Goal: Task Accomplishment & Management: Use online tool/utility

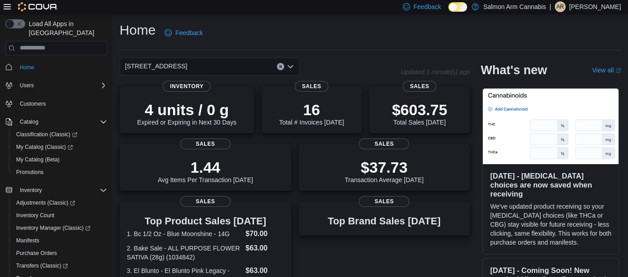
click at [254, 66] on div "111 Lakeshore Dr. NE" at bounding box center [210, 67] width 180 height 18
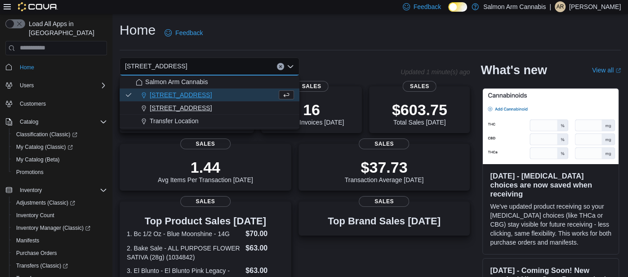
click at [241, 109] on div "81B Shuswap St NW" at bounding box center [215, 107] width 158 height 9
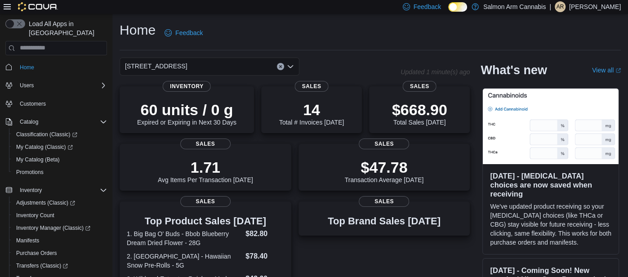
click at [236, 67] on div "81B Shuswap St NW Combo box. Selected. 81B Shuswap St NW. Press Backspace to de…" at bounding box center [210, 67] width 180 height 18
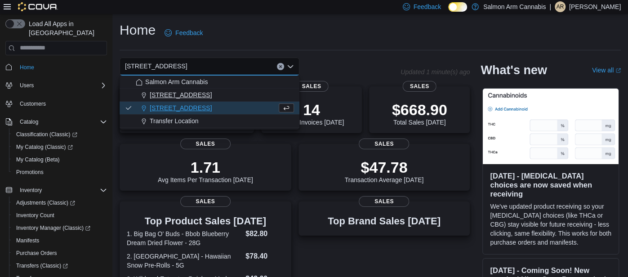
click at [230, 95] on div "111 Lakeshore Dr. NE" at bounding box center [215, 94] width 158 height 9
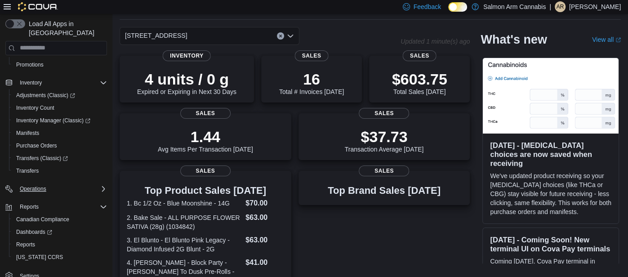
scroll to position [48, 0]
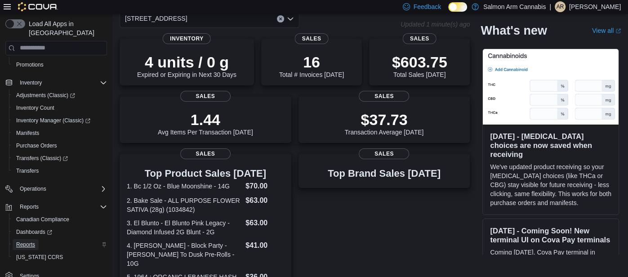
click at [38, 239] on link "Reports" at bounding box center [26, 244] width 26 height 11
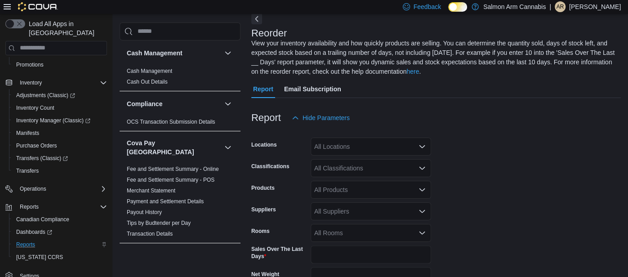
scroll to position [49, 0]
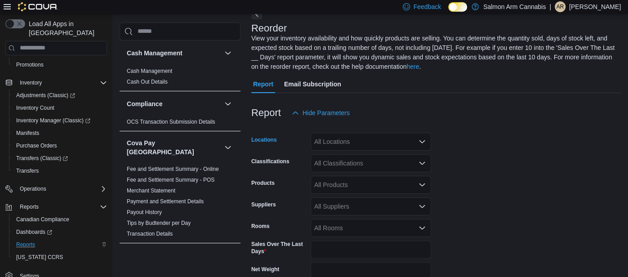
click at [388, 141] on div "All Locations" at bounding box center [371, 142] width 120 height 18
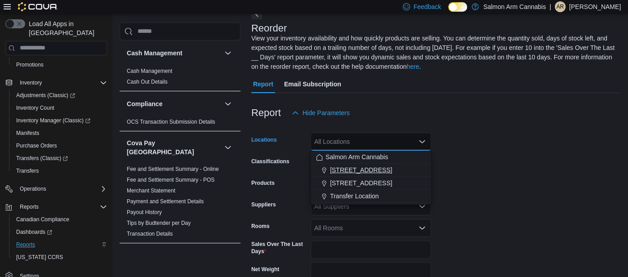
click at [378, 166] on span "111 Lakeshore Dr. NE" at bounding box center [361, 169] width 62 height 9
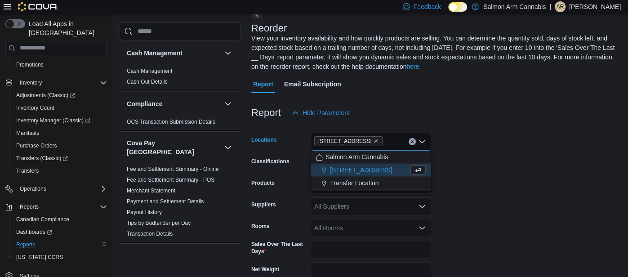
click at [467, 126] on div at bounding box center [435, 127] width 369 height 11
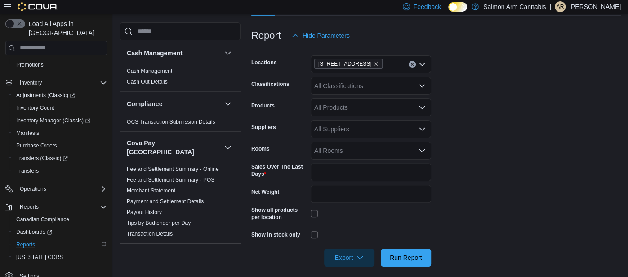
scroll to position [134, 0]
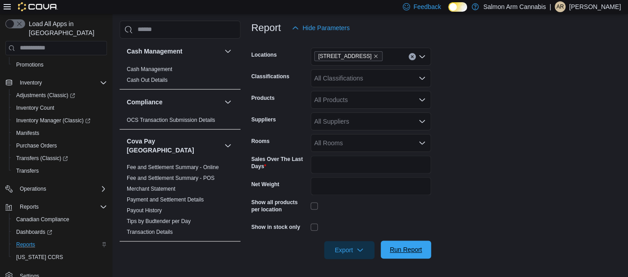
click at [396, 259] on div "Export Run Report" at bounding box center [341, 250] width 180 height 18
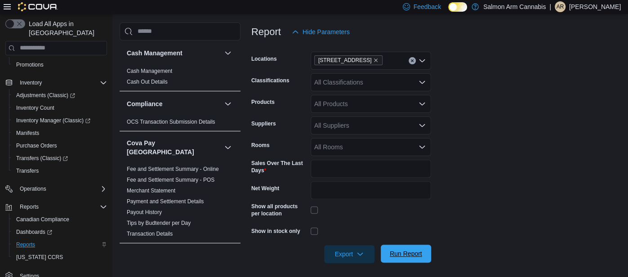
click at [415, 258] on span "Run Report" at bounding box center [406, 253] width 40 height 18
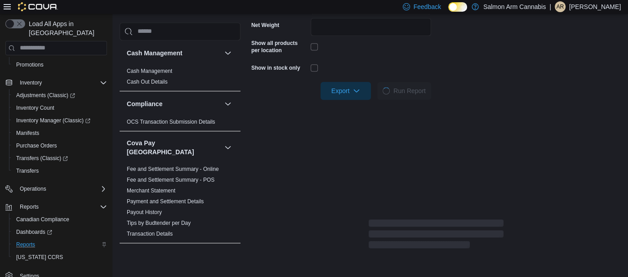
scroll to position [293, 0]
click at [8, 4] on icon at bounding box center [7, 6] width 7 height 5
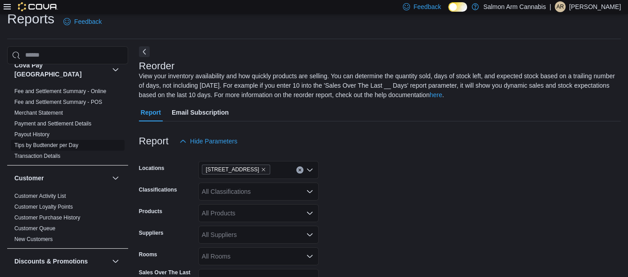
scroll to position [0, 0]
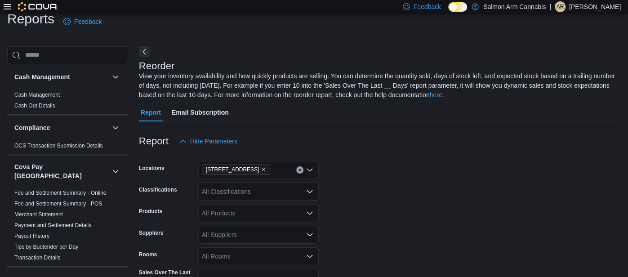
click at [8, 7] on icon at bounding box center [7, 6] width 7 height 5
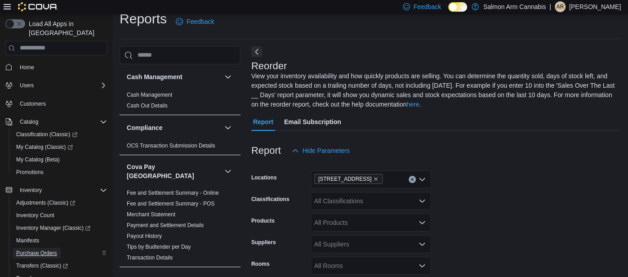
click at [41, 249] on span "Purchase Orders" at bounding box center [36, 252] width 41 height 7
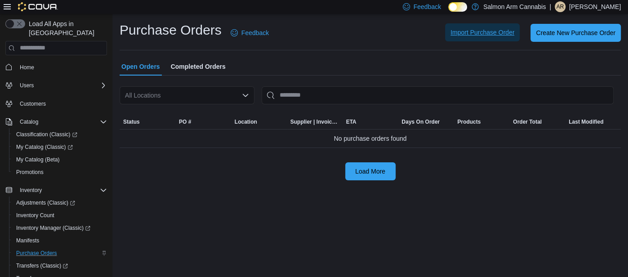
click at [470, 39] on span "Import Purchase Order" at bounding box center [482, 32] width 64 height 18
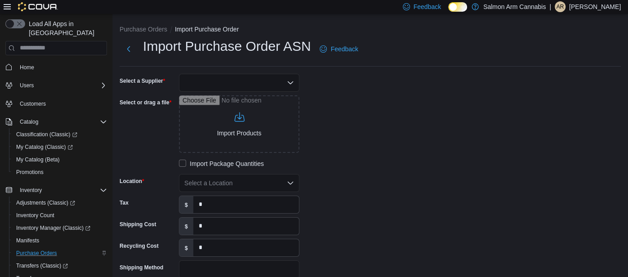
click at [275, 83] on div at bounding box center [239, 83] width 120 height 18
type input "**"
click at [229, 101] on span "BC LDB" at bounding box center [244, 97] width 99 height 9
click at [399, 69] on div "Import Purchase Order ASN Feedback Select a Supplier BCLDB Select or drag a fil…" at bounding box center [370, 235] width 501 height 397
type input "**********"
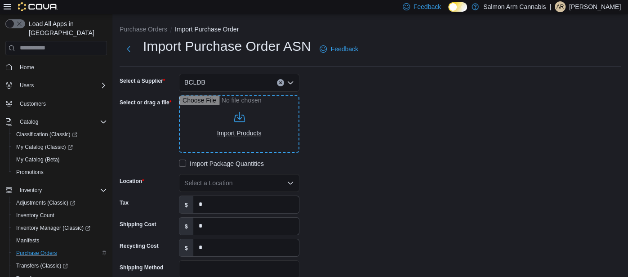
type input "**********"
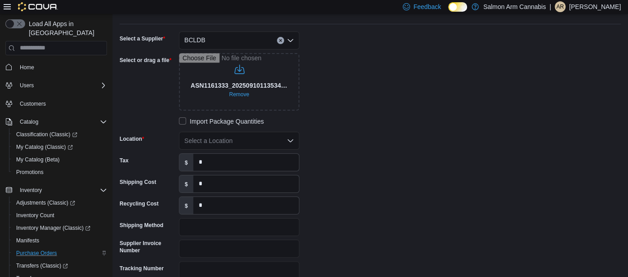
scroll to position [43, 0]
click at [235, 142] on div "Select a Location" at bounding box center [239, 140] width 120 height 18
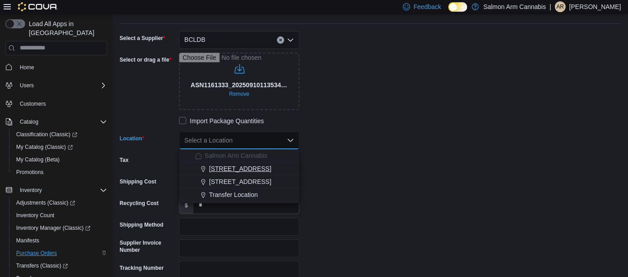
click at [237, 170] on span "111 Lakeshore Dr. NE" at bounding box center [240, 168] width 62 height 9
click at [379, 161] on div "**********" at bounding box center [255, 165] width 270 height 269
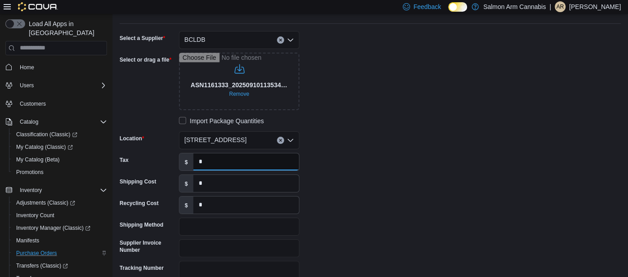
click at [237, 161] on input "*" at bounding box center [246, 161] width 106 height 17
type input "******"
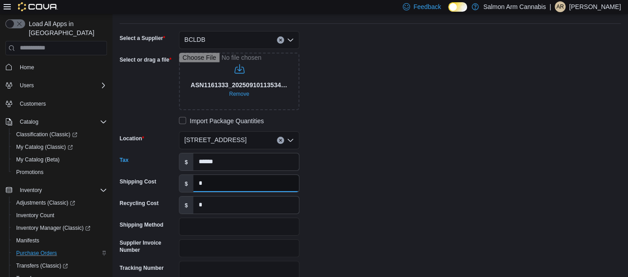
click at [229, 186] on input "*" at bounding box center [246, 183] width 106 height 17
type input "*****"
click at [218, 208] on input "*" at bounding box center [246, 204] width 106 height 17
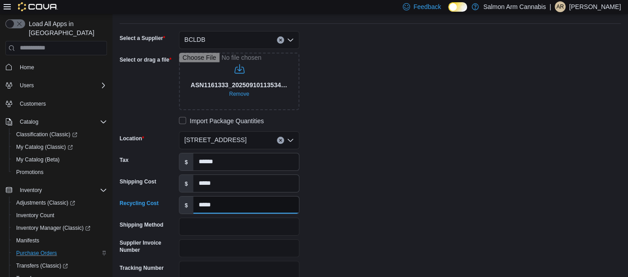
type input "*****"
click at [219, 231] on input "Shipping Method" at bounding box center [239, 227] width 120 height 18
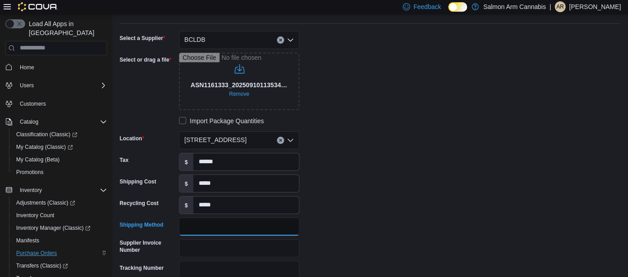
type input "*****"
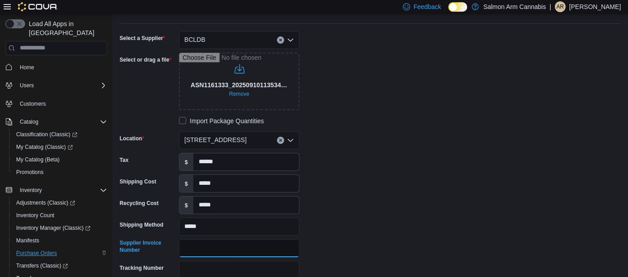
click at [228, 244] on input "Supplier Invoice Number" at bounding box center [239, 248] width 120 height 18
type input "**********"
click at [395, 209] on div "**********" at bounding box center [370, 165] width 501 height 269
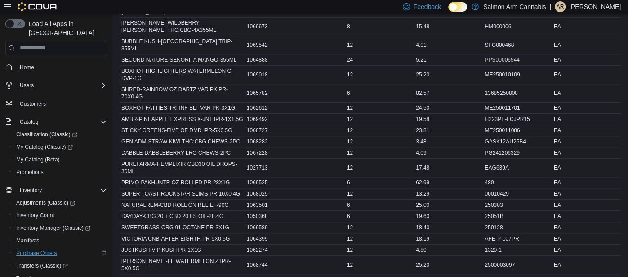
scroll to position [495, 0]
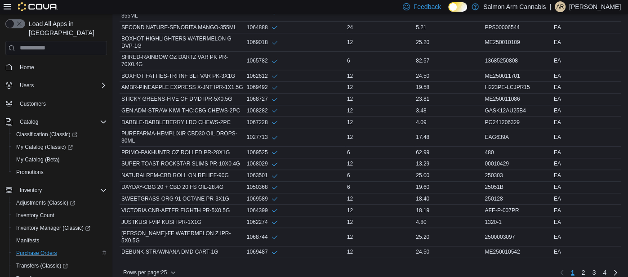
scroll to position [500, 0]
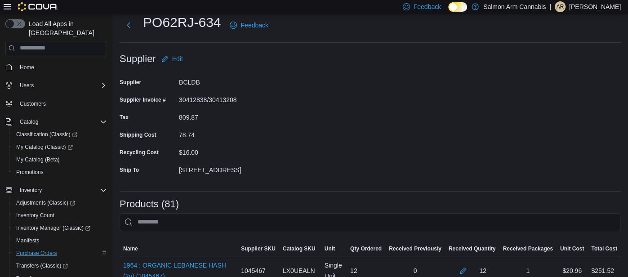
scroll to position [56, 0]
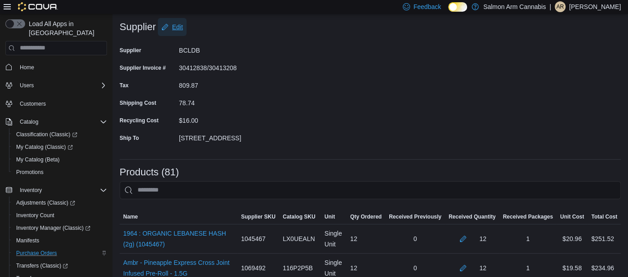
click at [181, 25] on span "Edit" at bounding box center [177, 26] width 11 height 9
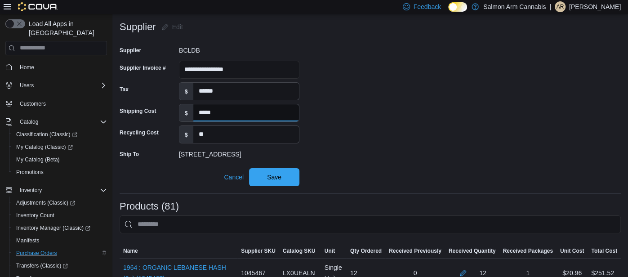
click at [198, 112] on input "*****" at bounding box center [246, 112] width 106 height 17
type input "*"
type input "******"
click at [280, 170] on span "Save" at bounding box center [274, 177] width 40 height 18
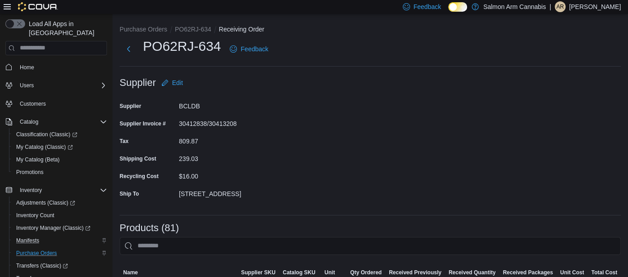
scroll to position [107, 0]
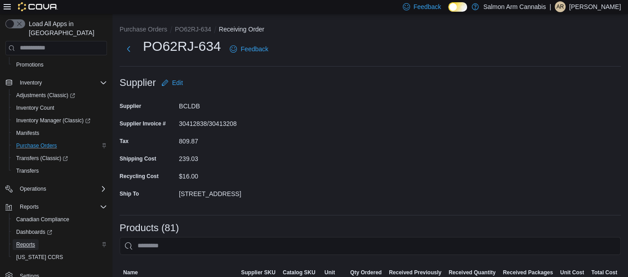
click at [33, 241] on span "Reports" at bounding box center [25, 244] width 19 height 7
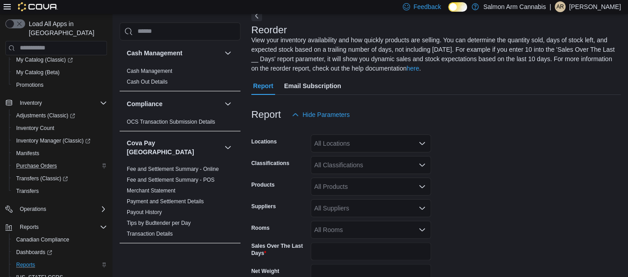
scroll to position [49, 0]
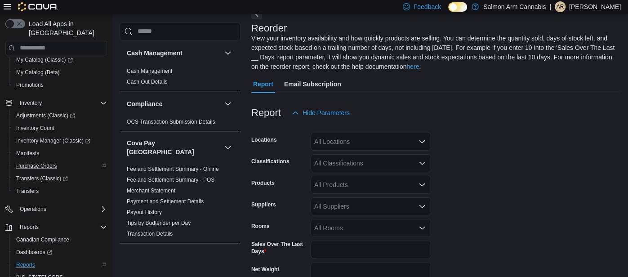
click at [348, 145] on div "All Locations" at bounding box center [371, 142] width 120 height 18
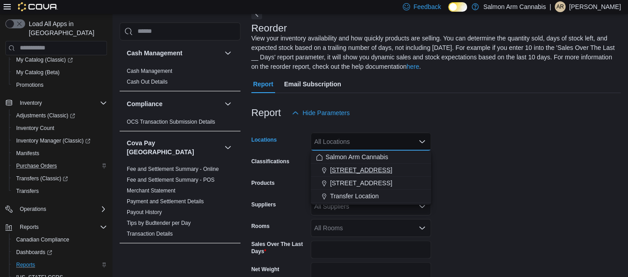
click at [355, 171] on span "111 Lakeshore Dr. NE" at bounding box center [361, 169] width 62 height 9
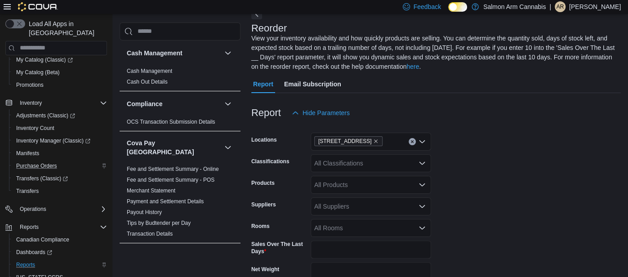
click at [539, 149] on form "Locations 111 Lakeshore Dr. NE Classifications All Classifications Products All…" at bounding box center [435, 233] width 369 height 222
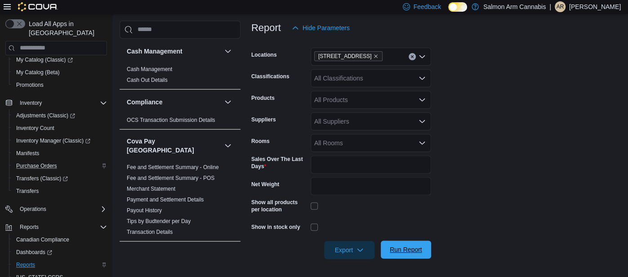
click at [400, 242] on span "Run Report" at bounding box center [406, 249] width 40 height 18
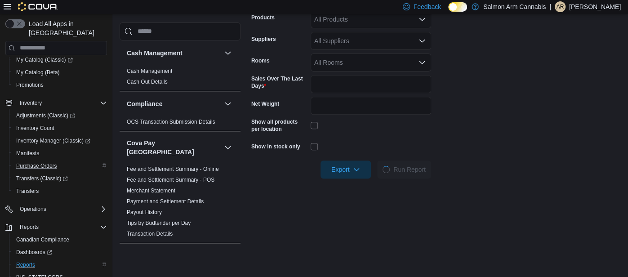
scroll to position [213, 0]
click at [7, 9] on icon at bounding box center [7, 6] width 7 height 5
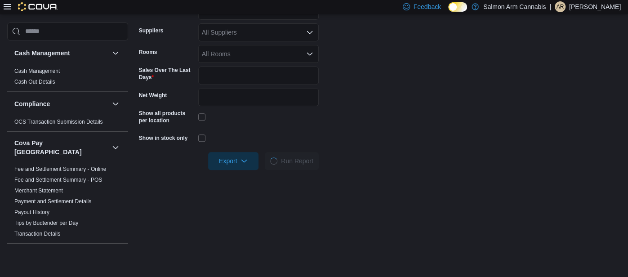
click at [146, 67] on label "Sales Over The Last Days" at bounding box center [167, 74] width 56 height 14
click at [198, 67] on input "*" at bounding box center [258, 76] width 120 height 18
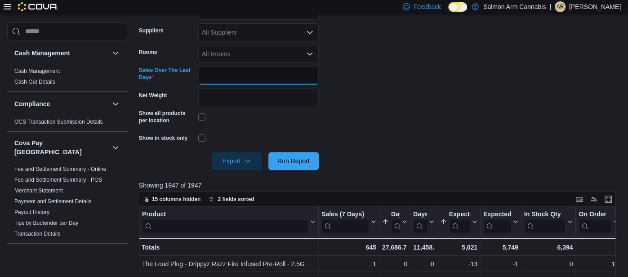
scroll to position [0, 0]
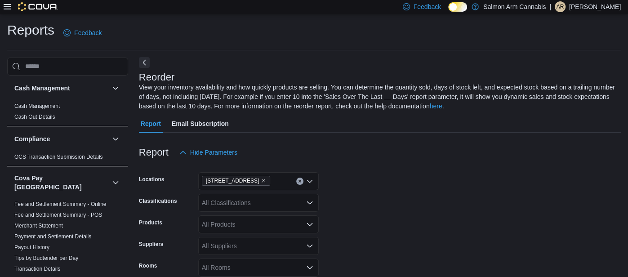
click at [144, 63] on button "Next" at bounding box center [144, 62] width 11 height 11
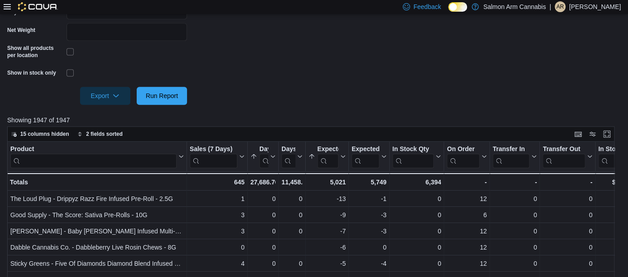
scroll to position [324, 0]
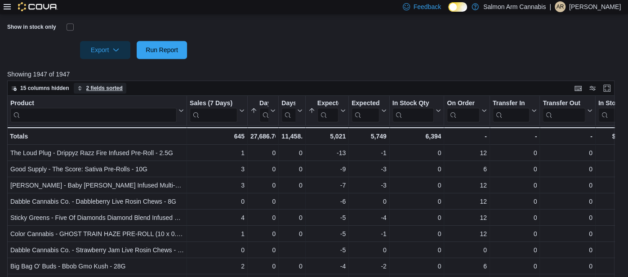
click at [91, 89] on span "2 fields sorted" at bounding box center [104, 87] width 36 height 7
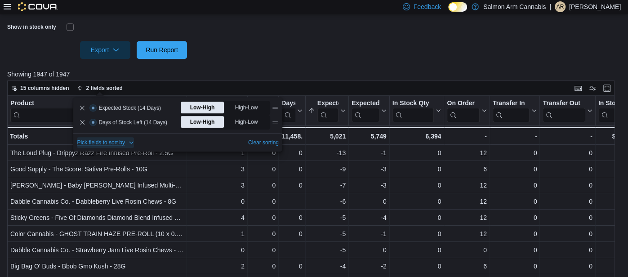
click at [105, 141] on span "Pick fields to sort by" at bounding box center [101, 142] width 48 height 7
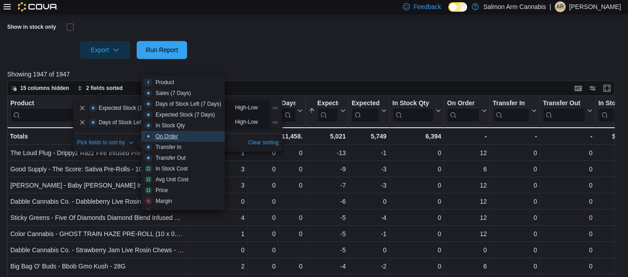
click at [192, 133] on span "On Order" at bounding box center [183, 136] width 76 height 7
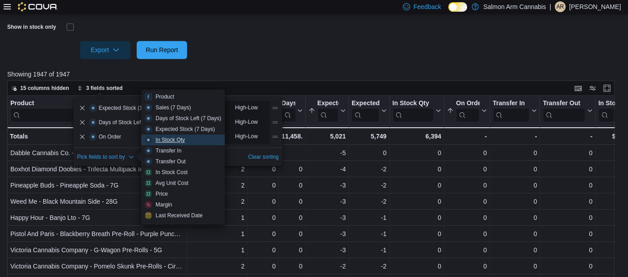
click at [190, 139] on span "In Stock Qty" at bounding box center [183, 139] width 76 height 7
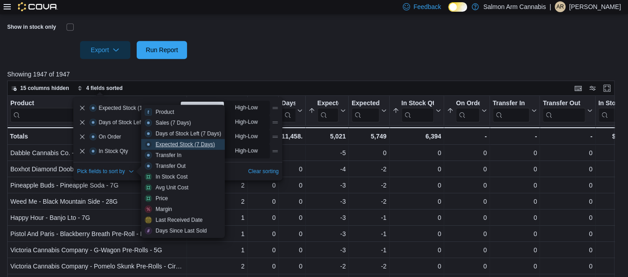
click at [199, 143] on div "Expected Stock (7 Days)" at bounding box center [185, 144] width 59 height 7
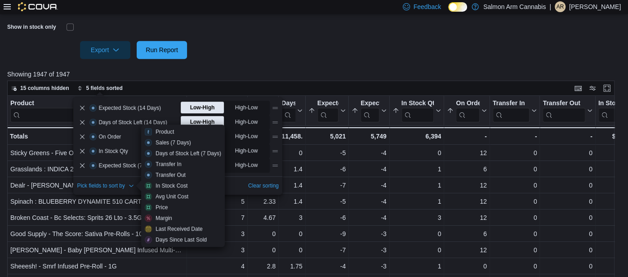
click at [228, 83] on div "15 columns hidden 5 fields sorted" at bounding box center [310, 87] width 607 height 15
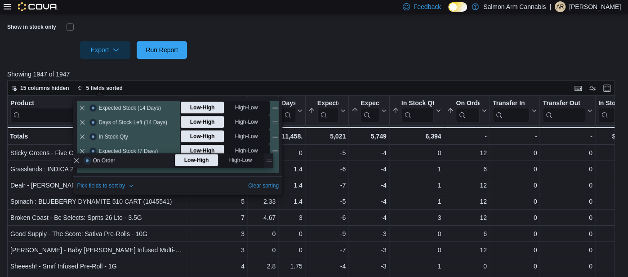
drag, startPoint x: 276, startPoint y: 136, endPoint x: 269, endPoint y: 164, distance: 28.2
click at [269, 164] on div "Expected Stock (14 Days) is sorting this data grid Expected Stock (14 Days) Sel…" at bounding box center [178, 137] width 202 height 72
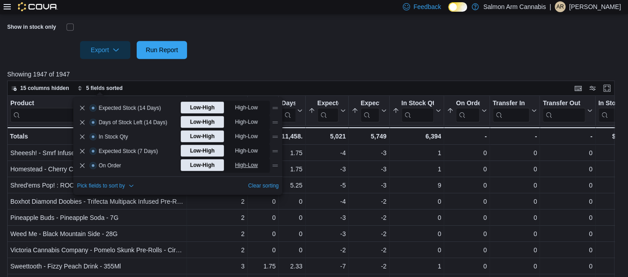
click at [255, 167] on span "High-Low" at bounding box center [247, 164] width 25 height 13
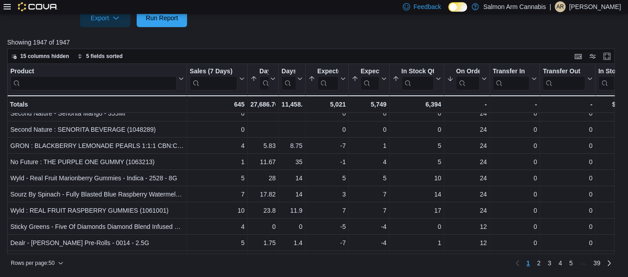
scroll to position [60, 0]
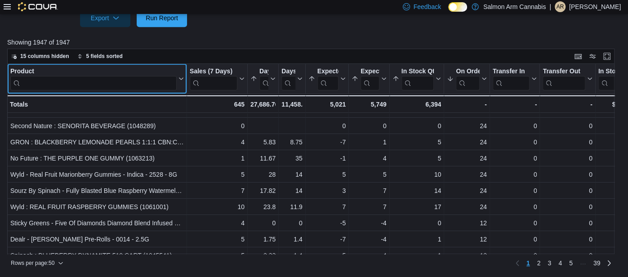
click at [166, 83] on input "search" at bounding box center [93, 83] width 166 height 14
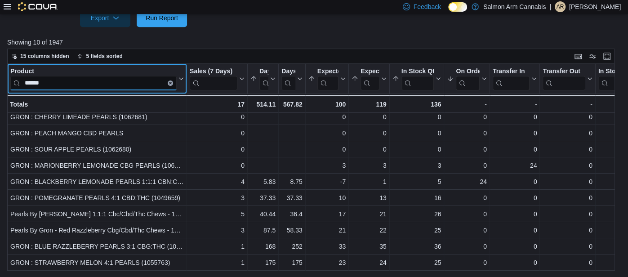
scroll to position [4, 0]
type input "******"
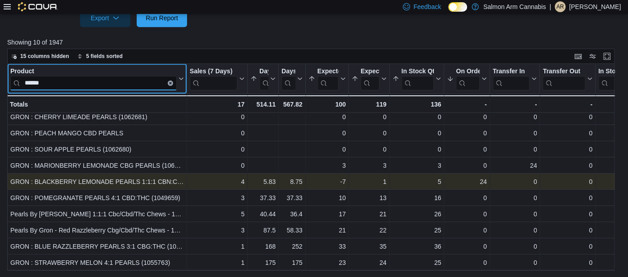
scroll to position [0, 0]
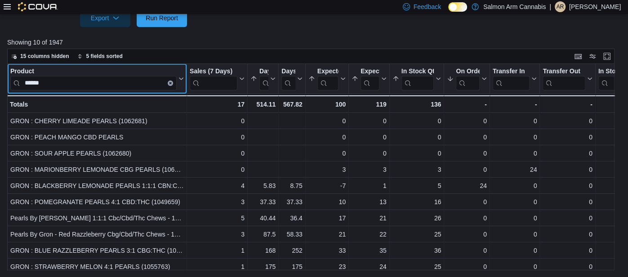
click at [170, 84] on icon "Clear input" at bounding box center [170, 82] width 3 height 3
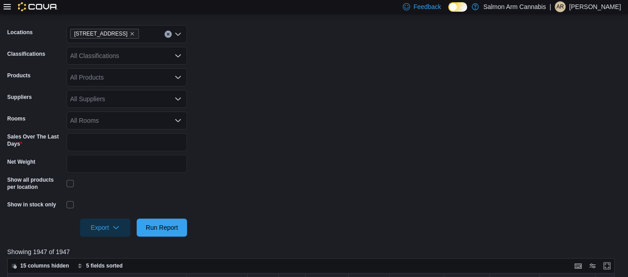
scroll to position [356, 0]
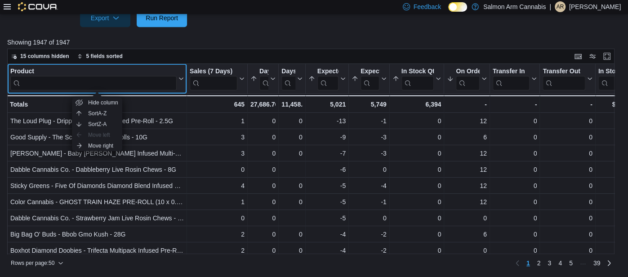
click at [155, 70] on div "Product" at bounding box center [93, 71] width 166 height 9
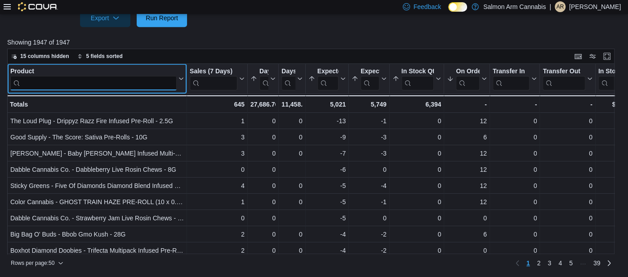
click at [148, 83] on input "search" at bounding box center [93, 83] width 166 height 14
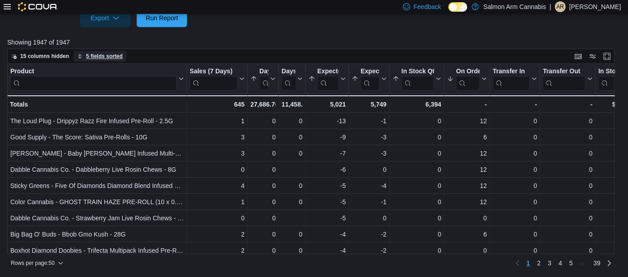
click at [116, 54] on span "5 fields sorted" at bounding box center [104, 56] width 36 height 7
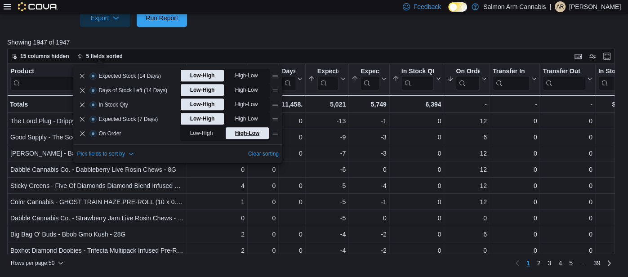
click at [252, 132] on span "High-Low" at bounding box center [247, 132] width 25 height 13
click at [281, 28] on div at bounding box center [313, 32] width 613 height 11
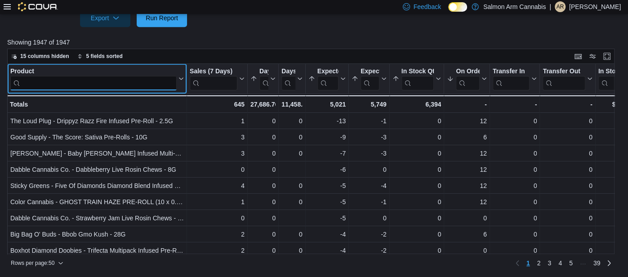
click at [162, 84] on input "search" at bounding box center [93, 83] width 166 height 14
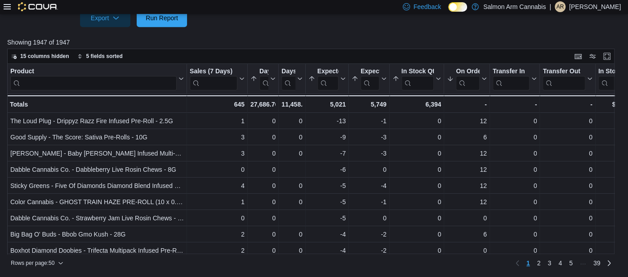
click at [193, 47] on div at bounding box center [313, 48] width 613 height 2
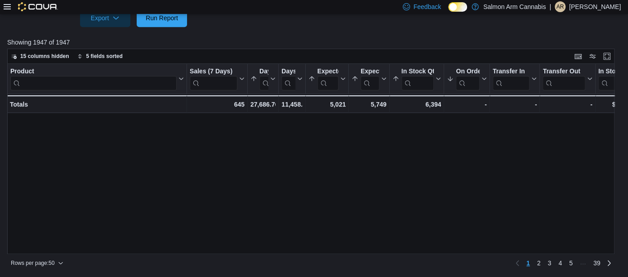
scroll to position [0, 0]
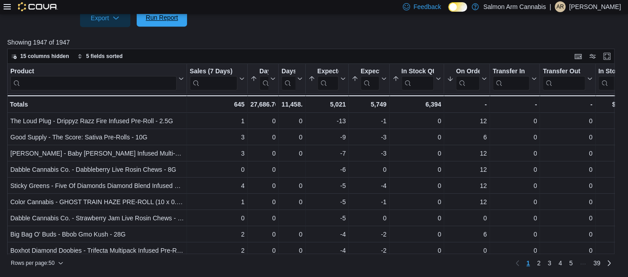
click at [182, 21] on button "Run Report" at bounding box center [162, 18] width 50 height 18
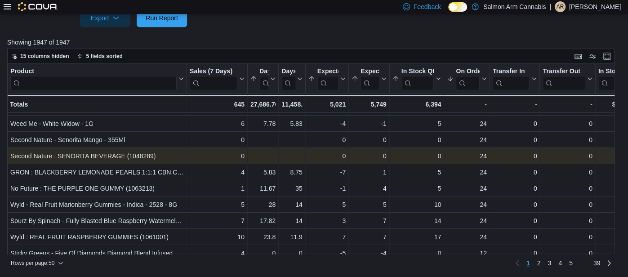
scroll to position [55, 0]
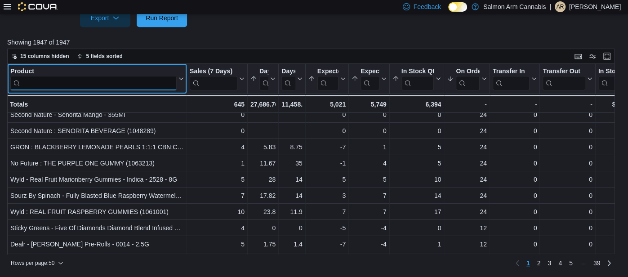
click at [94, 84] on input "search" at bounding box center [93, 83] width 166 height 14
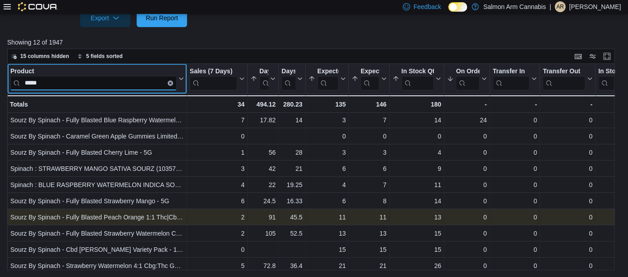
scroll to position [0, 0]
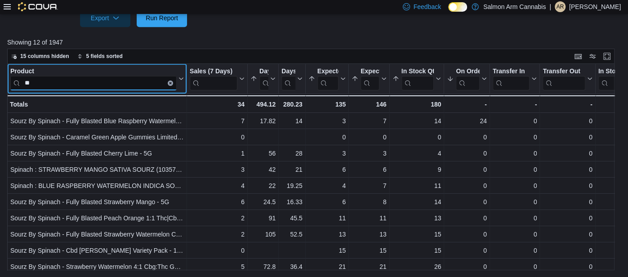
type input "*"
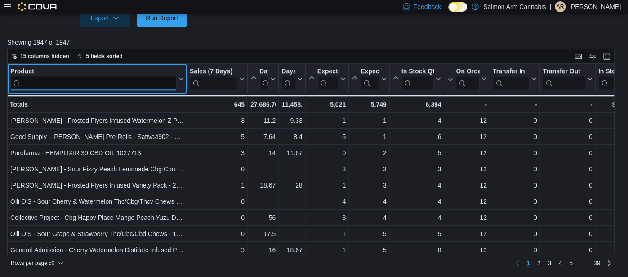
scroll to position [667, 0]
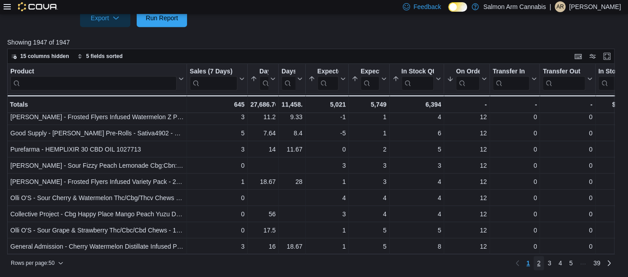
click at [538, 265] on span "2" at bounding box center [539, 262] width 4 height 9
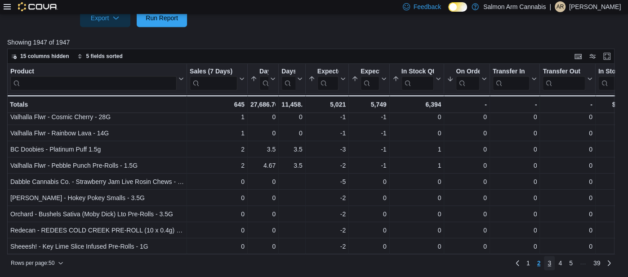
click at [550, 261] on span "3" at bounding box center [549, 262] width 4 height 9
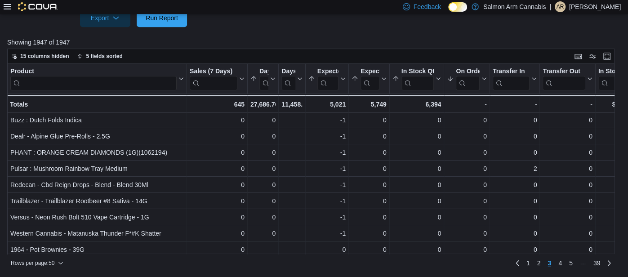
scroll to position [32, 0]
click at [598, 267] on span "39" at bounding box center [596, 262] width 7 height 9
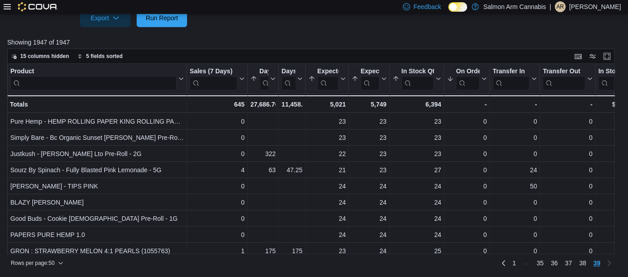
scroll to position [0, 0]
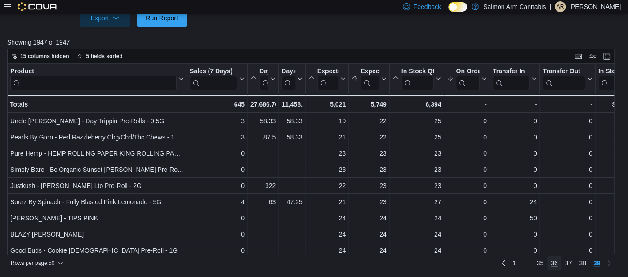
click at [556, 261] on span "36" at bounding box center [554, 262] width 7 height 9
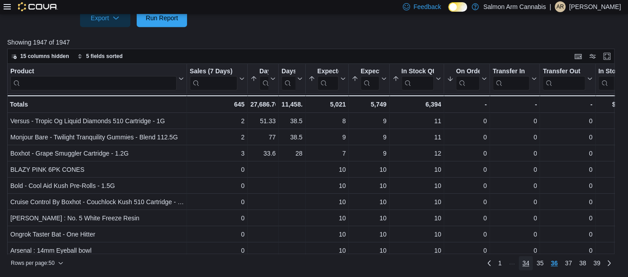
click at [526, 262] on span "34" at bounding box center [525, 262] width 7 height 9
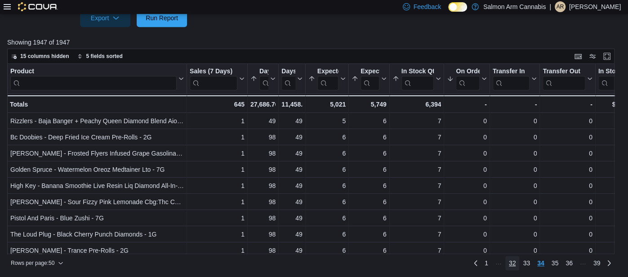
click at [514, 263] on span "32" at bounding box center [512, 262] width 7 height 9
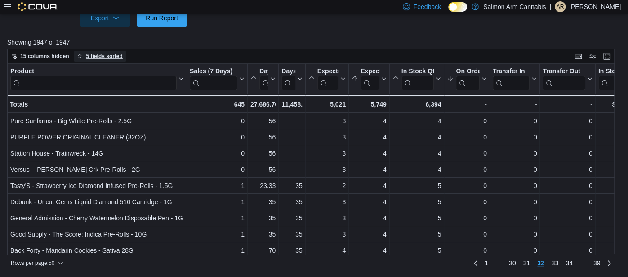
click at [105, 58] on span "5 fields sorted" at bounding box center [104, 56] width 36 height 7
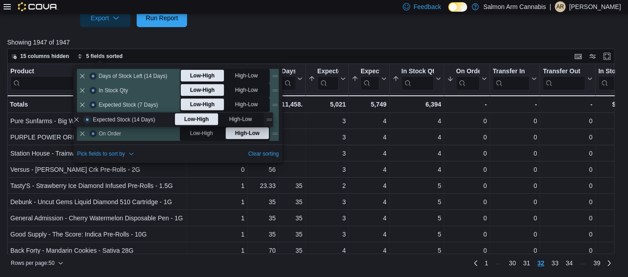
drag, startPoint x: 275, startPoint y: 75, endPoint x: 268, endPoint y: 121, distance: 46.7
click at [268, 121] on div "Expected Stock (14 Days) is sorting this data grid Expected Stock (14 Days) Sel…" at bounding box center [178, 105] width 202 height 72
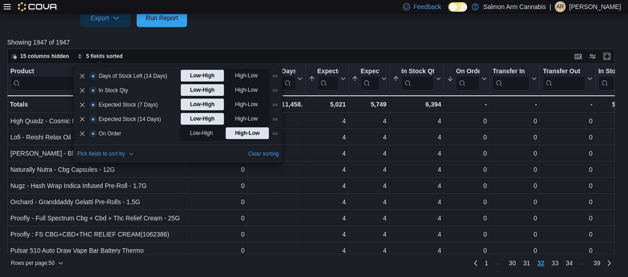
click at [291, 44] on p "Showing 1947 of 1947" at bounding box center [313, 42] width 613 height 9
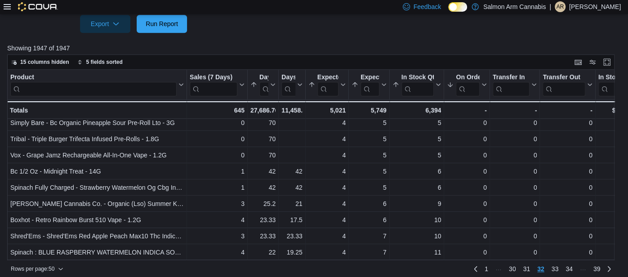
scroll to position [350, 0]
click at [100, 58] on span "5 fields sorted" at bounding box center [99, 63] width 45 height 11
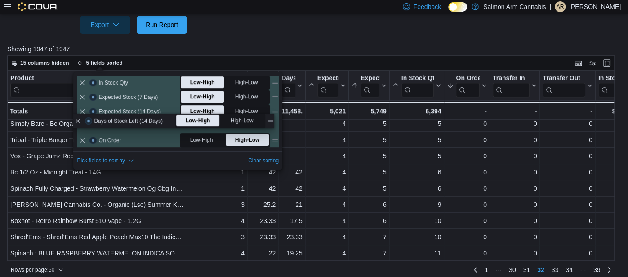
drag, startPoint x: 275, startPoint y: 79, endPoint x: 271, endPoint y: 125, distance: 46.6
click at [271, 125] on div "Days of Stock Left (14 Days) is sorting this data grid Days of Stock Left (14 D…" at bounding box center [178, 112] width 202 height 72
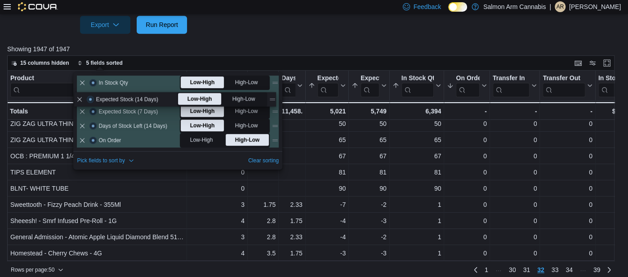
drag, startPoint x: 274, startPoint y: 111, endPoint x: 271, endPoint y: 97, distance: 14.2
click at [271, 97] on div "In Stock Qty is sorting this data grid In Stock Qty Select sorting method for I…" at bounding box center [178, 112] width 202 height 72
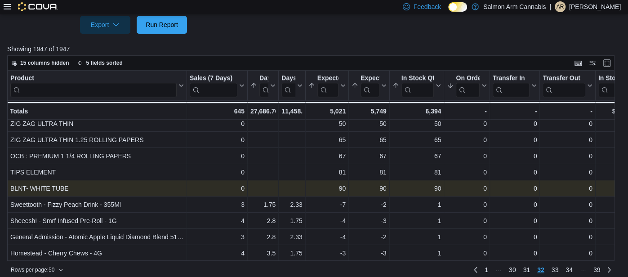
scroll to position [356, 0]
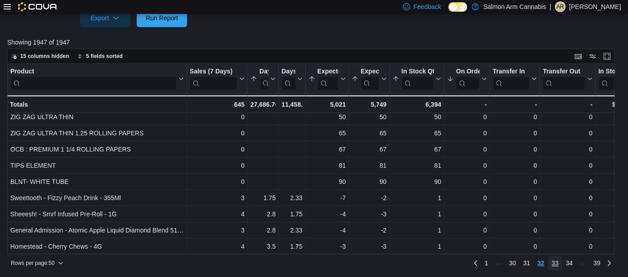
click at [557, 264] on span "33" at bounding box center [554, 262] width 7 height 9
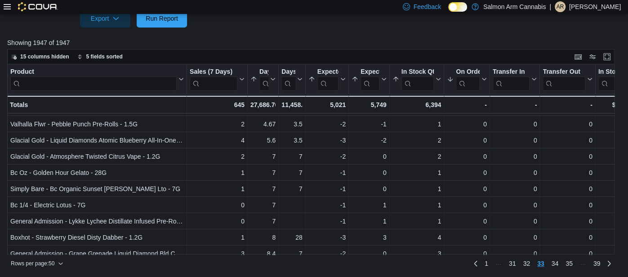
scroll to position [46, 0]
